Goal: Task Accomplishment & Management: Use online tool/utility

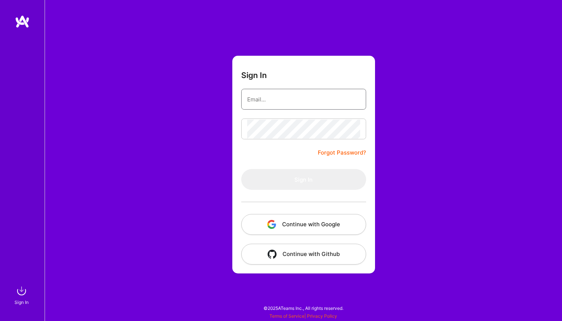
type input "dayritej@gmail.com"
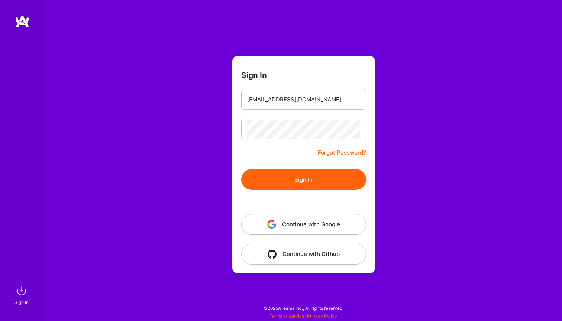
click at [294, 174] on button "Sign In" at bounding box center [303, 179] width 125 height 21
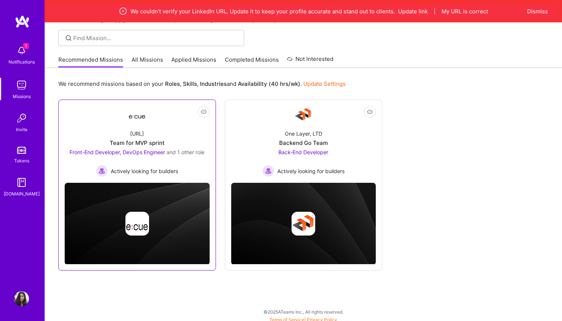
scroll to position [50, 0]
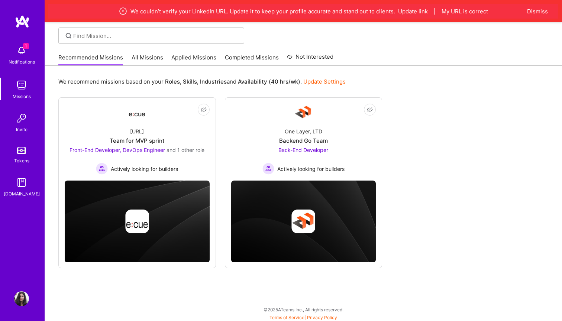
click at [152, 54] on link "All Missions" at bounding box center [148, 60] width 32 height 12
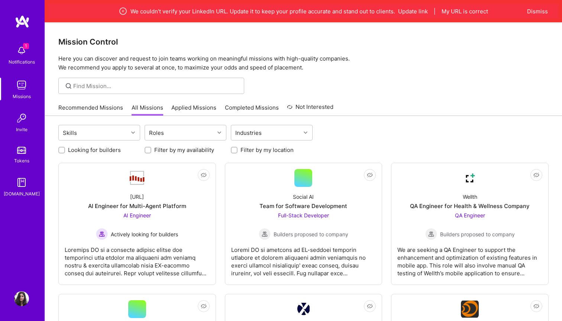
click at [127, 90] on div at bounding box center [151, 86] width 186 height 16
click at [126, 87] on input at bounding box center [155, 86] width 165 height 8
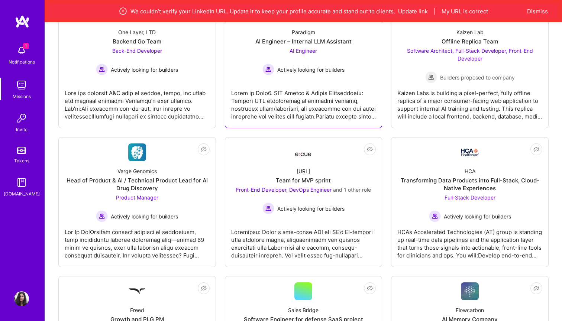
scroll to position [1007, 0]
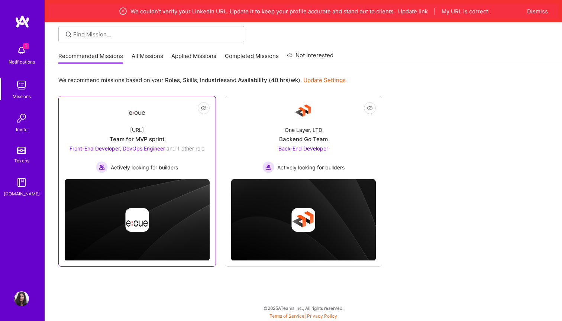
scroll to position [52, 0]
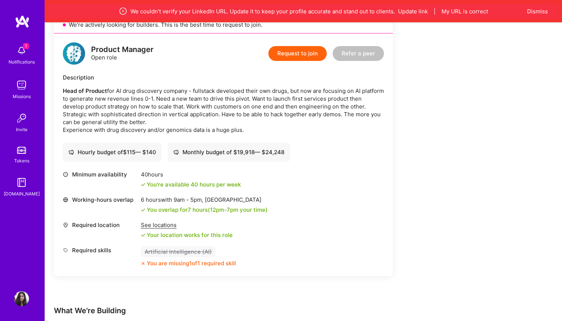
scroll to position [165, 0]
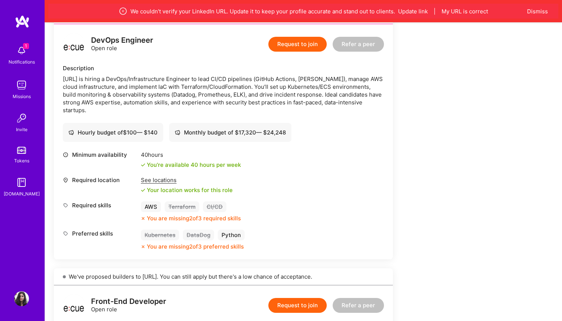
scroll to position [103, 0]
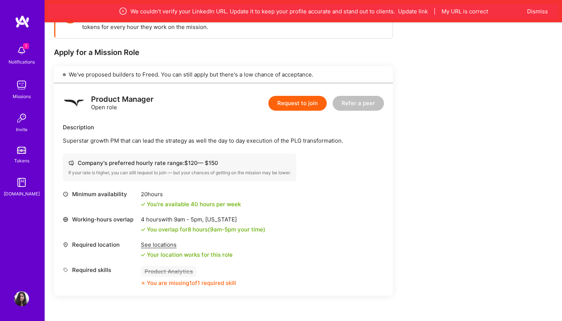
scroll to position [131, 0]
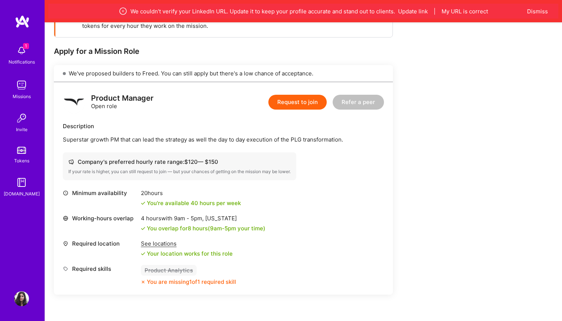
click at [358, 0] on div "We couldn’t verify your LinkedIn URL. Update it to keep your profile accurate a…" at bounding box center [303, 11] width 517 height 22
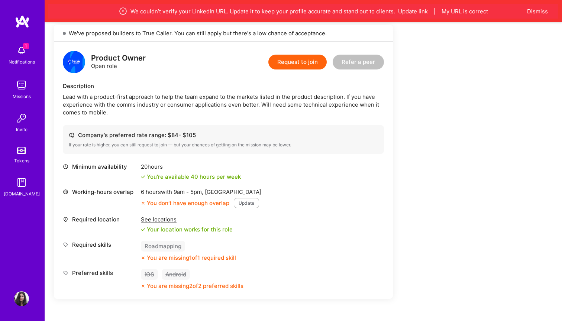
scroll to position [173, 0]
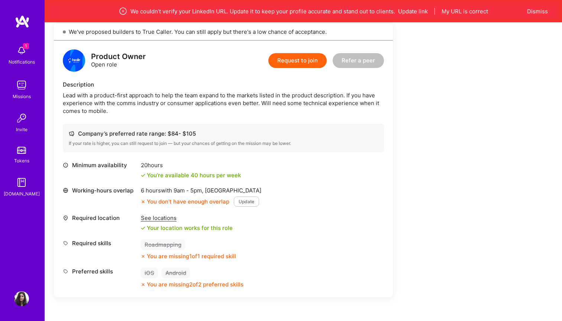
drag, startPoint x: 196, startPoint y: 135, endPoint x: 202, endPoint y: 132, distance: 6.5
click at [202, 132] on div "Company’s preferred rate range: $ 84 - $ 105" at bounding box center [223, 134] width 309 height 8
